Goal: Information Seeking & Learning: Learn about a topic

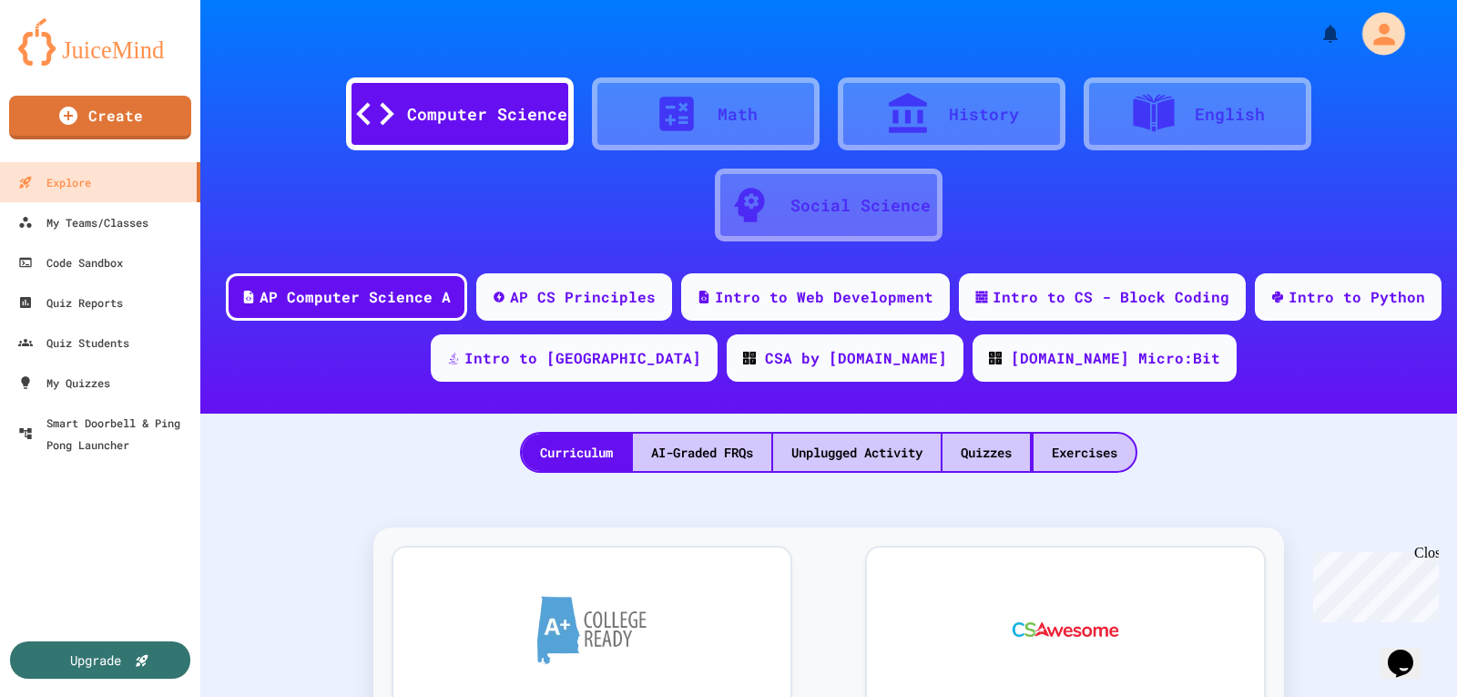
click at [1376, 40] on icon "My Account" at bounding box center [1383, 33] width 21 height 21
click at [1407, 696] on div at bounding box center [728, 697] width 1457 height 0
click at [913, 96] on icon at bounding box center [908, 114] width 46 height 46
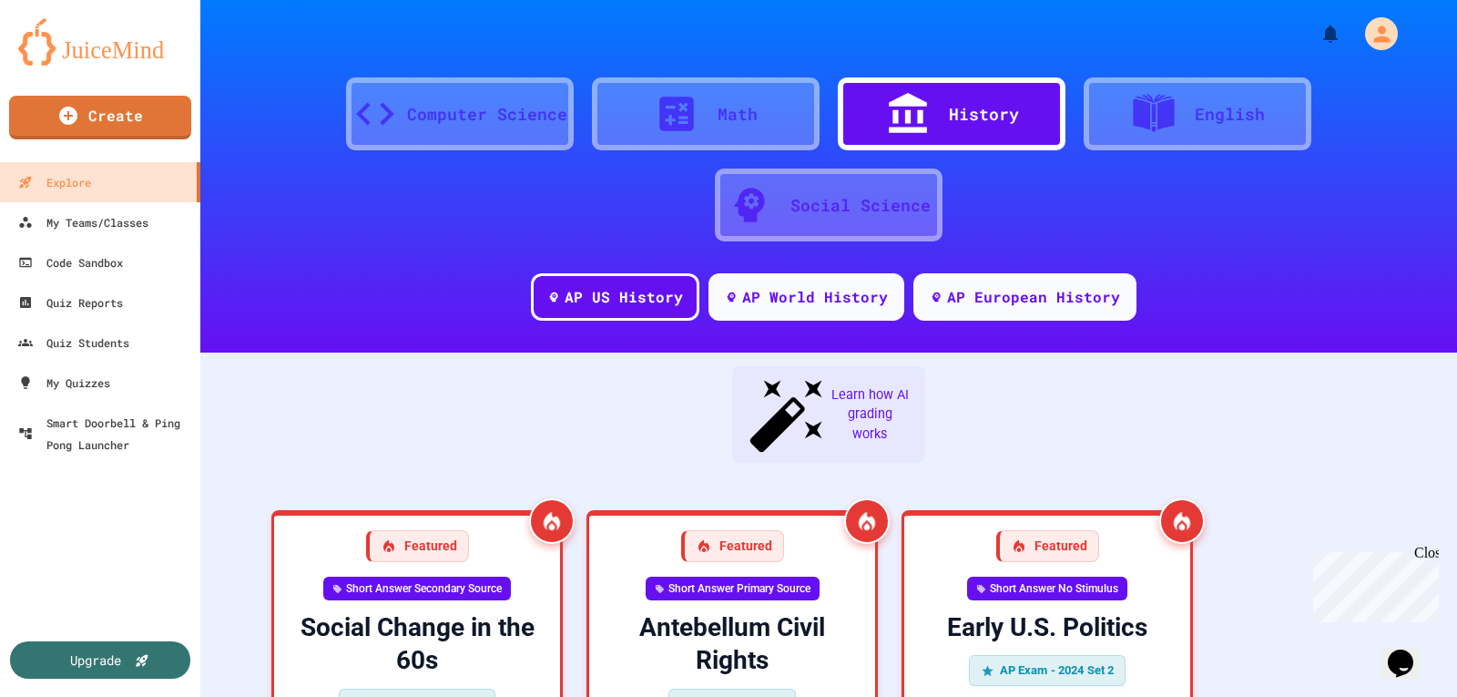
click at [792, 201] on div "Social Science" at bounding box center [860, 205] width 140 height 25
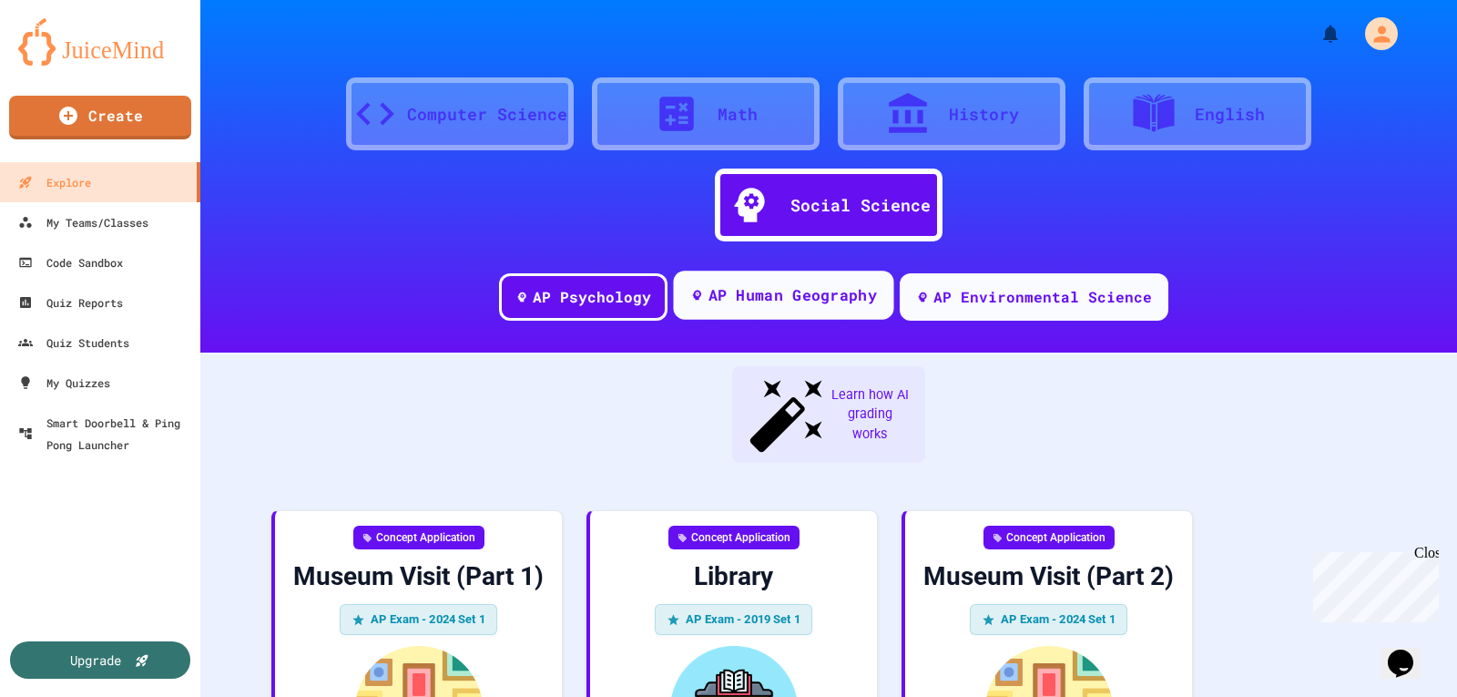
click at [757, 309] on div "AP Human Geography" at bounding box center [783, 294] width 220 height 49
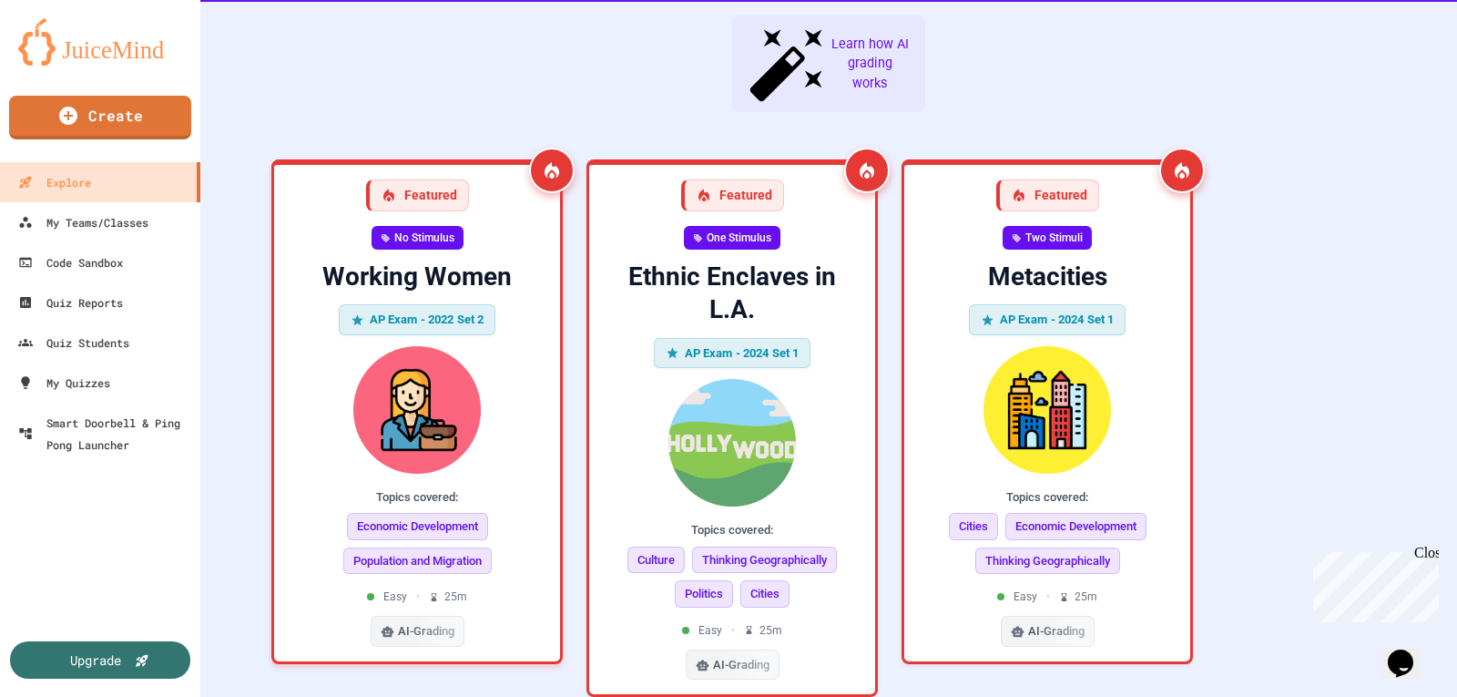
scroll to position [171, 0]
